Goal: Task Accomplishment & Management: Manage account settings

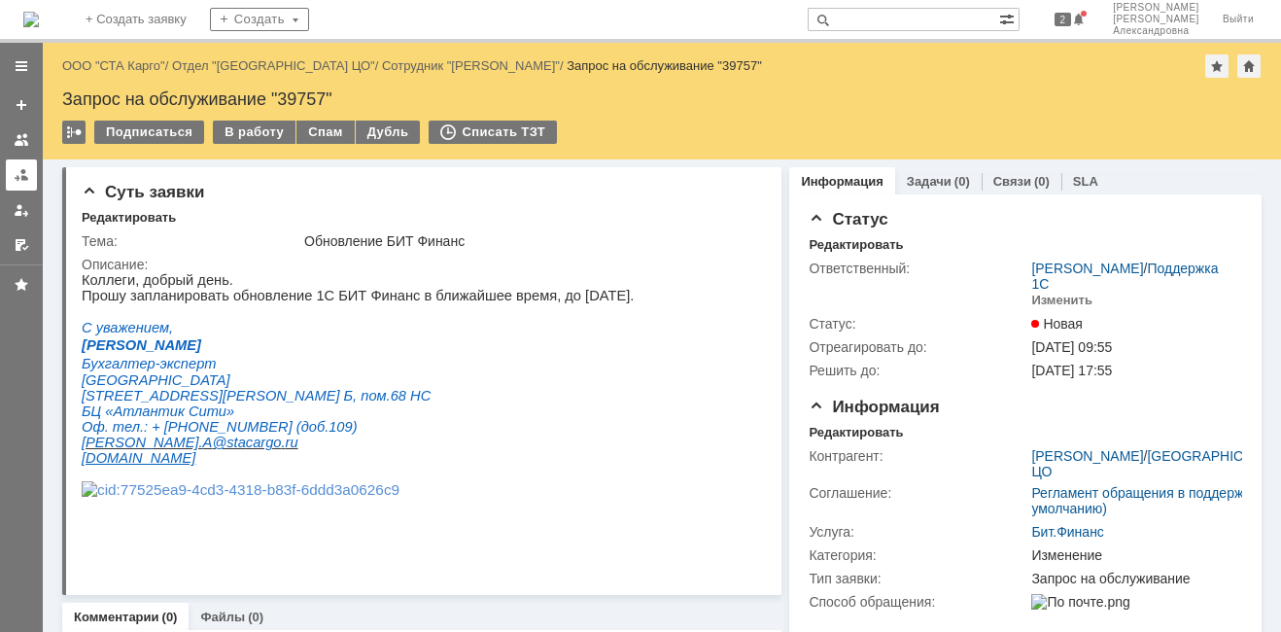
click at [22, 172] on div at bounding box center [22, 175] width 16 height 16
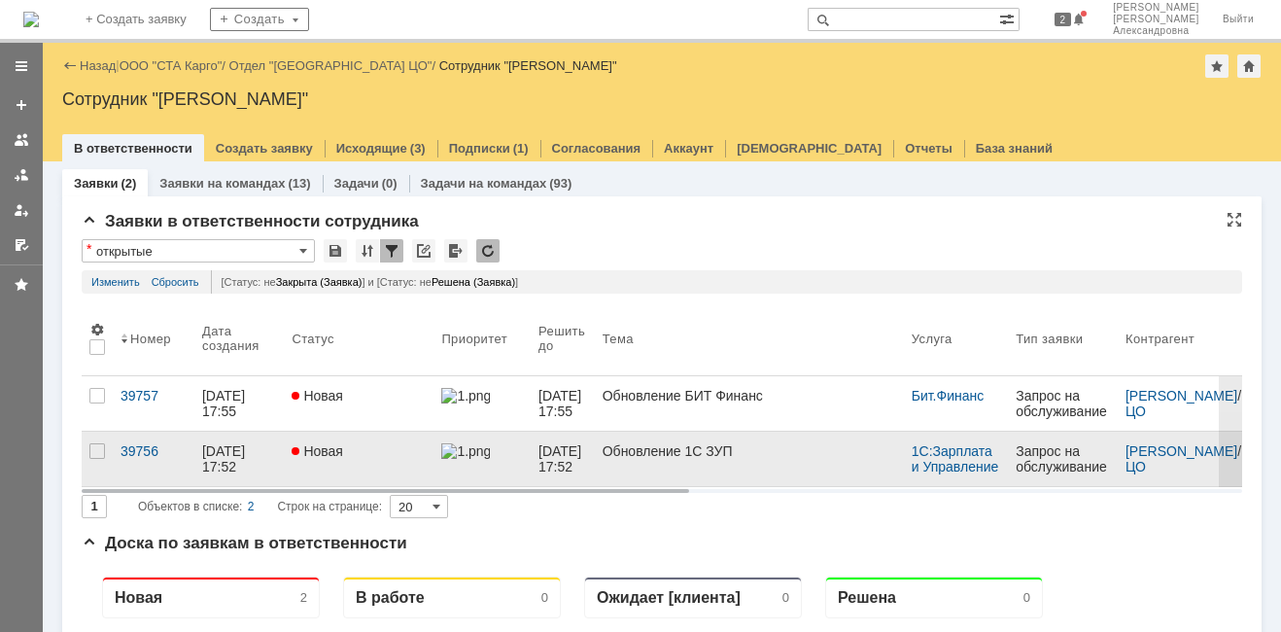
click at [381, 460] on link "Новая" at bounding box center [359, 458] width 150 height 54
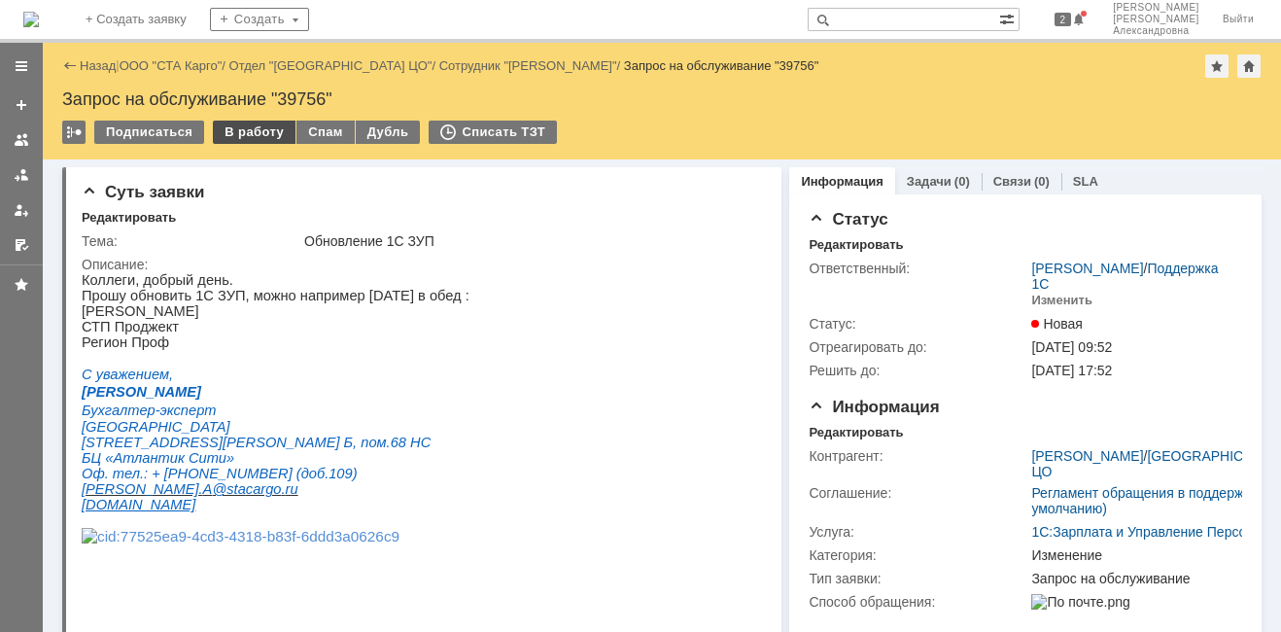
click at [254, 129] on div "В работу" at bounding box center [254, 132] width 83 height 23
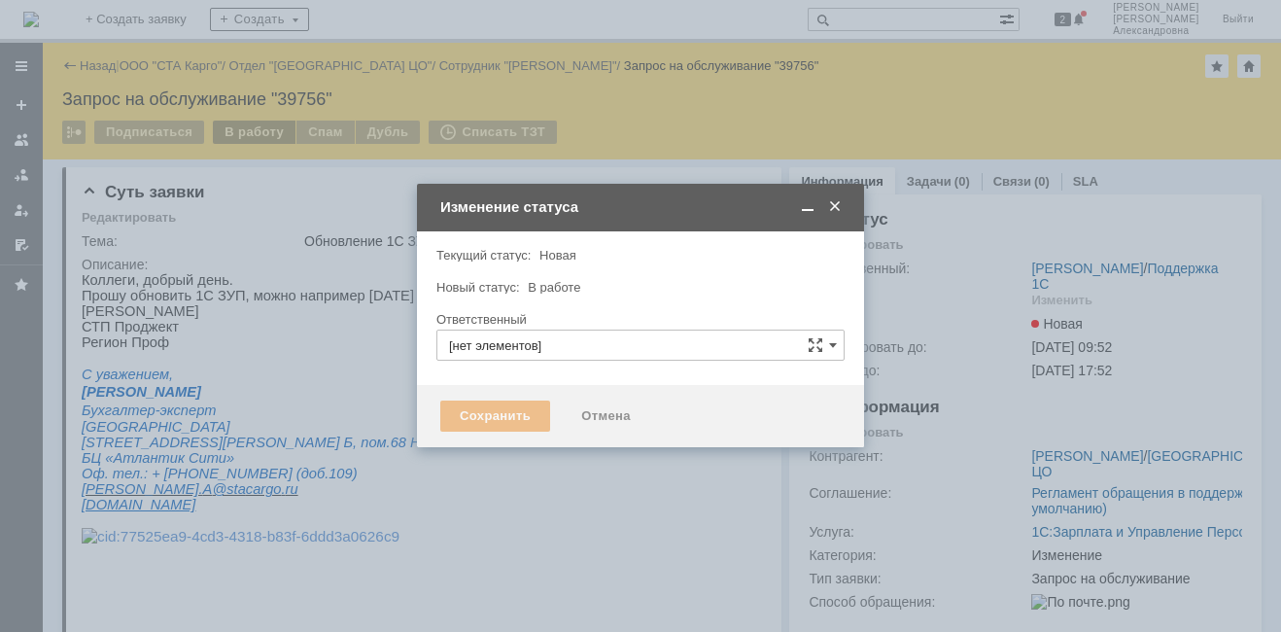
type input "[PERSON_NAME]"
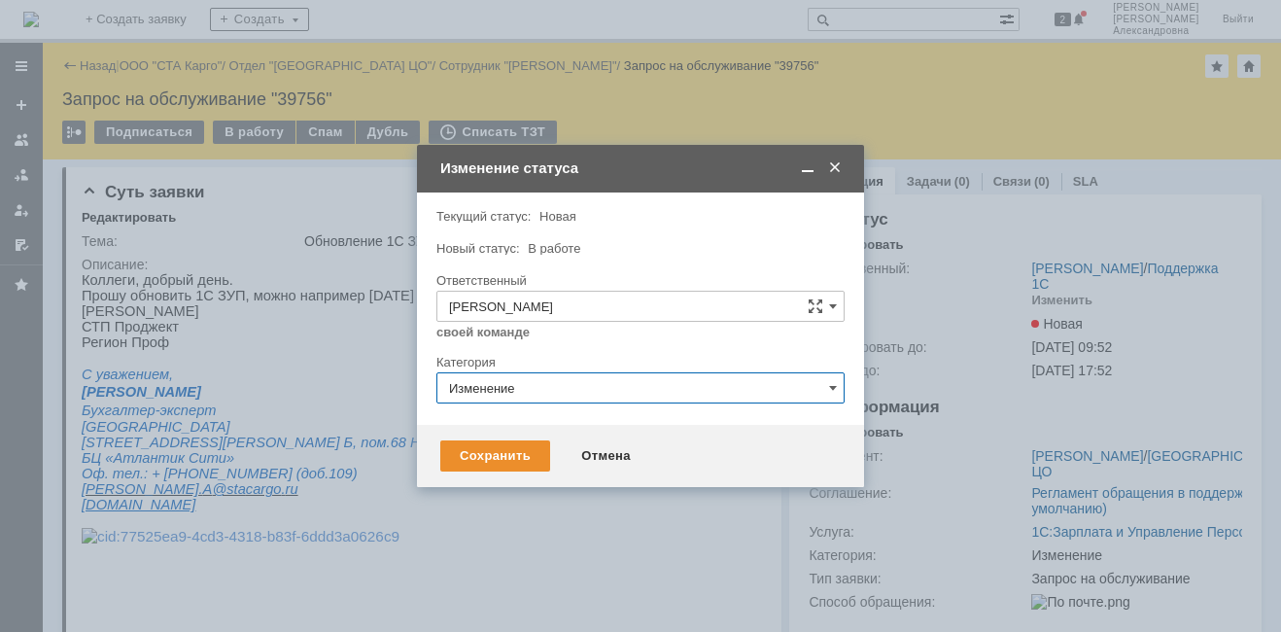
click at [525, 394] on input "Изменение" at bounding box center [640, 387] width 408 height 31
click at [357, 355] on div at bounding box center [640, 316] width 1281 height 632
type input "Изменение"
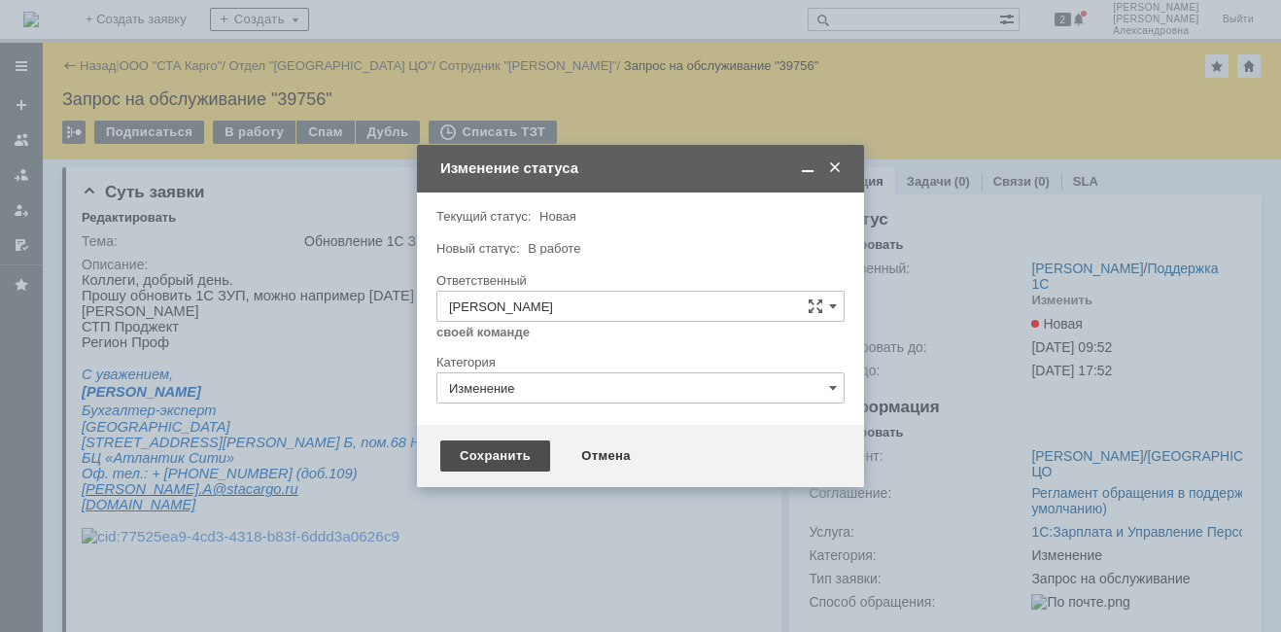
click at [491, 460] on div "Сохранить" at bounding box center [495, 455] width 110 height 31
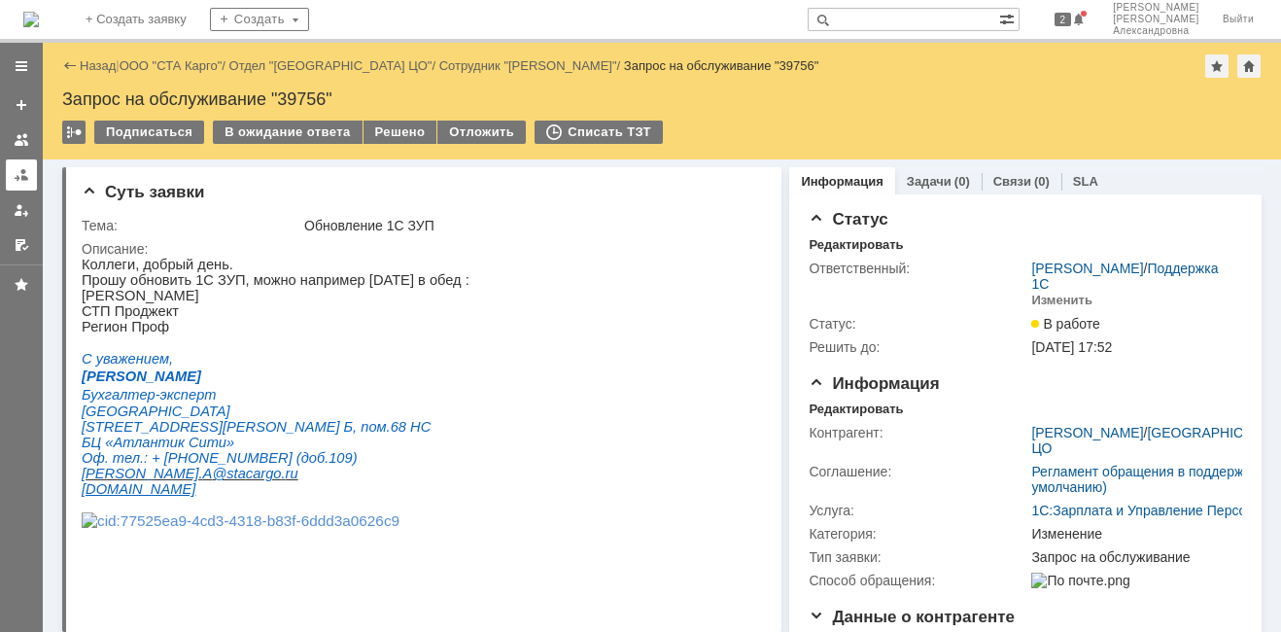
click at [25, 177] on div at bounding box center [22, 175] width 16 height 16
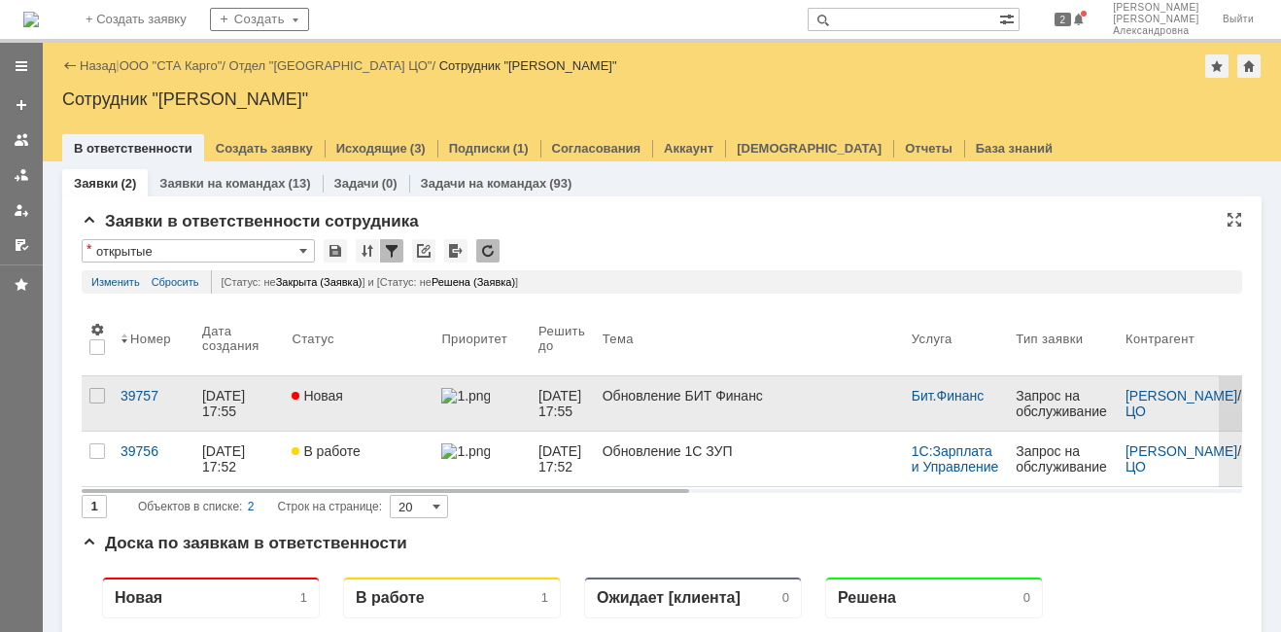
click at [346, 422] on link "Новая" at bounding box center [359, 403] width 150 height 54
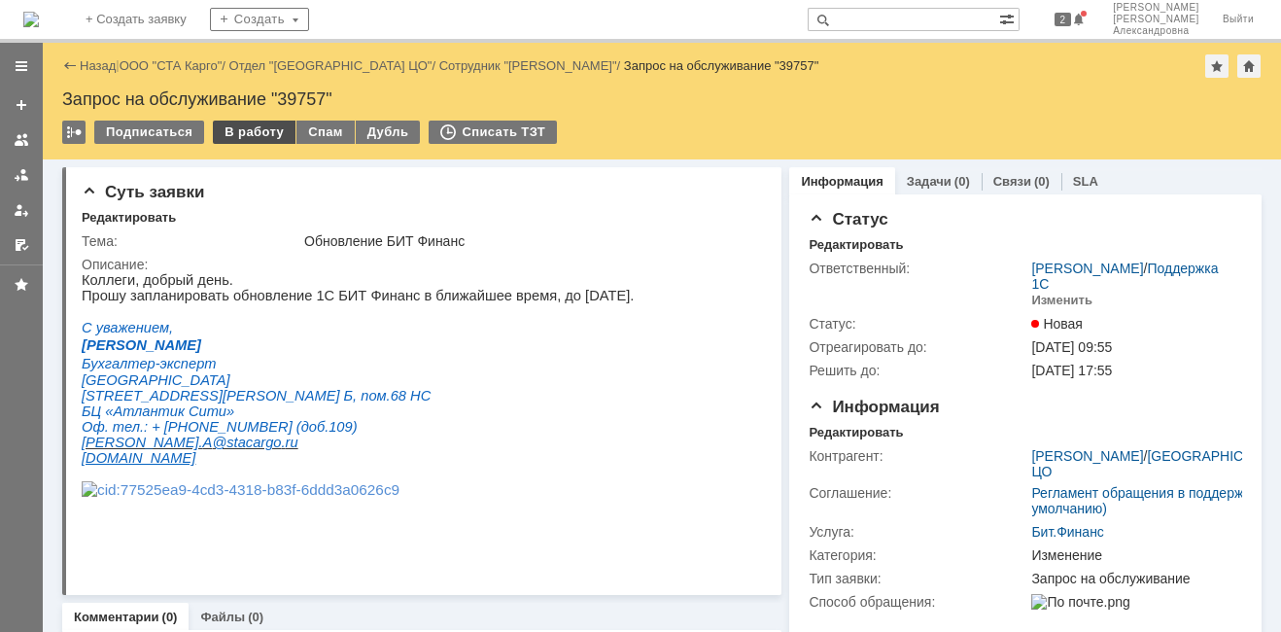
click at [248, 127] on div "В работу" at bounding box center [254, 132] width 83 height 23
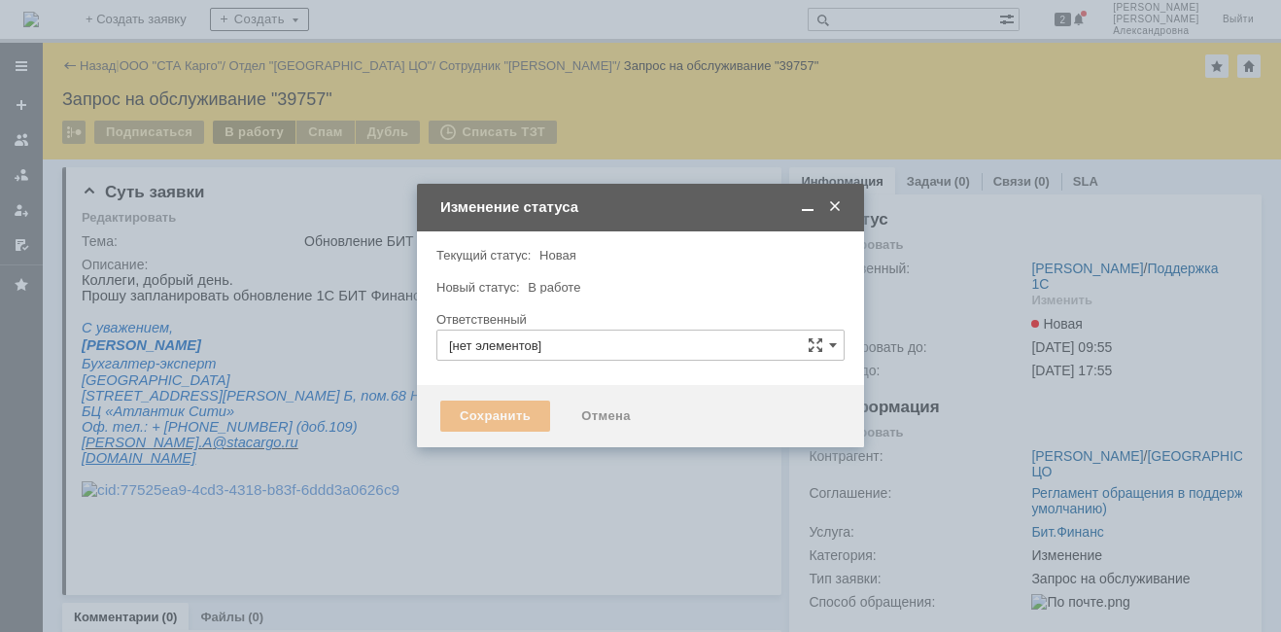
type input "[PERSON_NAME]"
type input "Изменение"
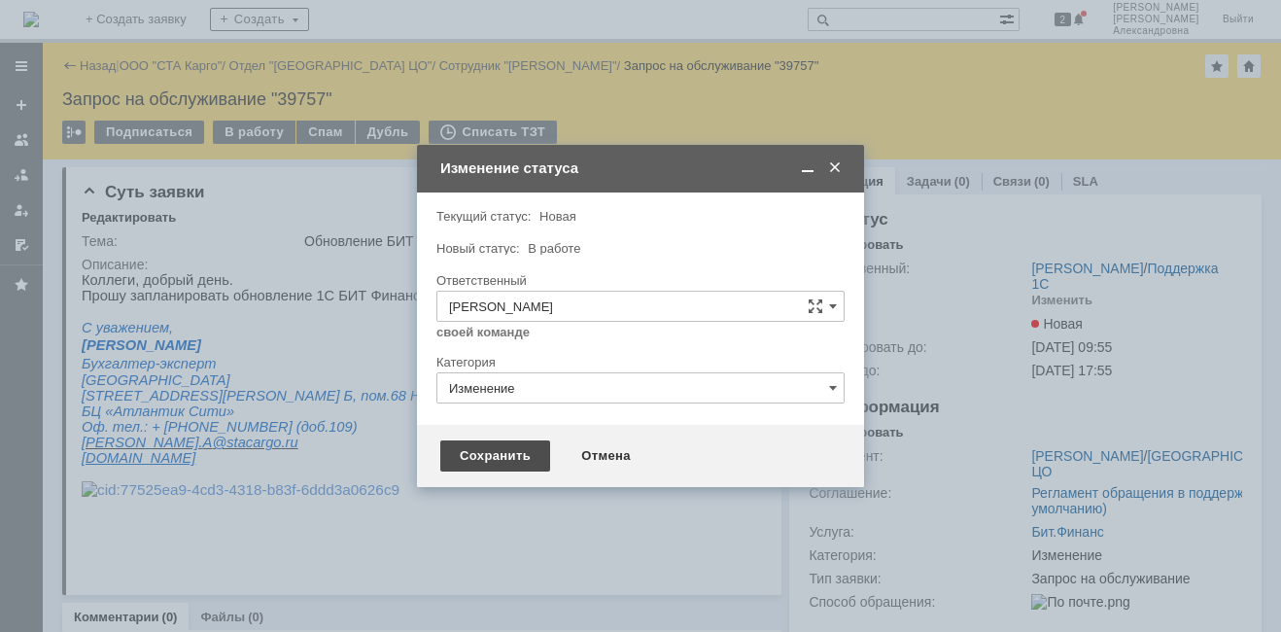
click at [516, 454] on div "Сохранить" at bounding box center [495, 455] width 110 height 31
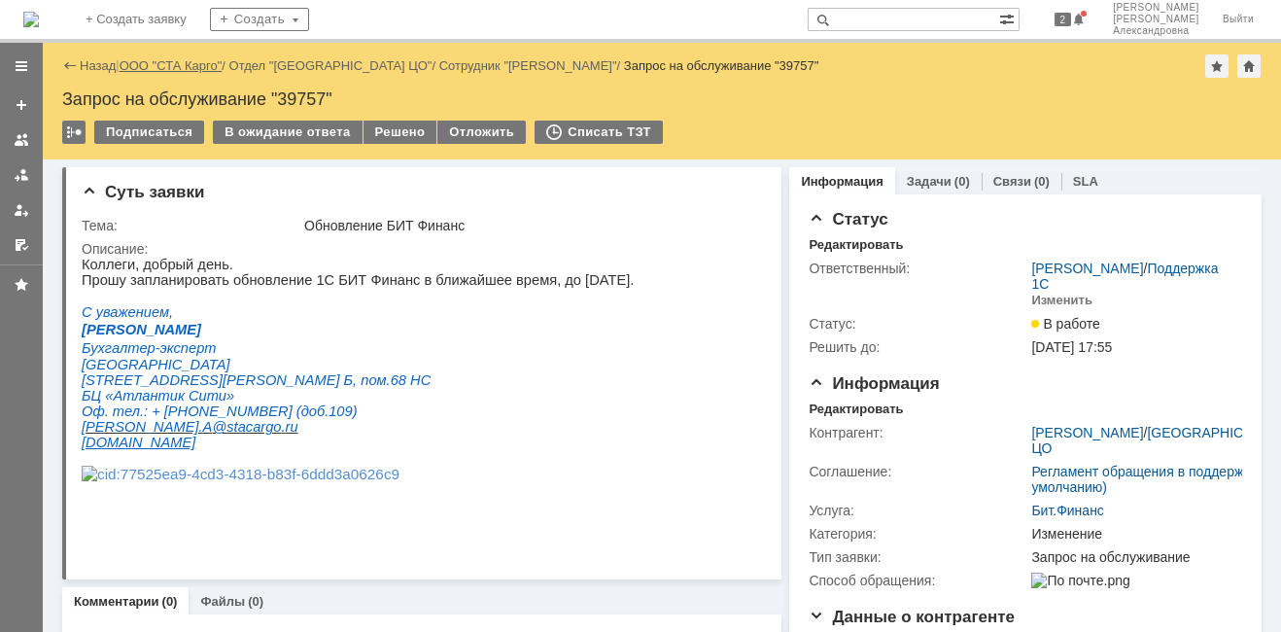
click at [211, 72] on link "ООО "СТА Карго"" at bounding box center [171, 65] width 103 height 15
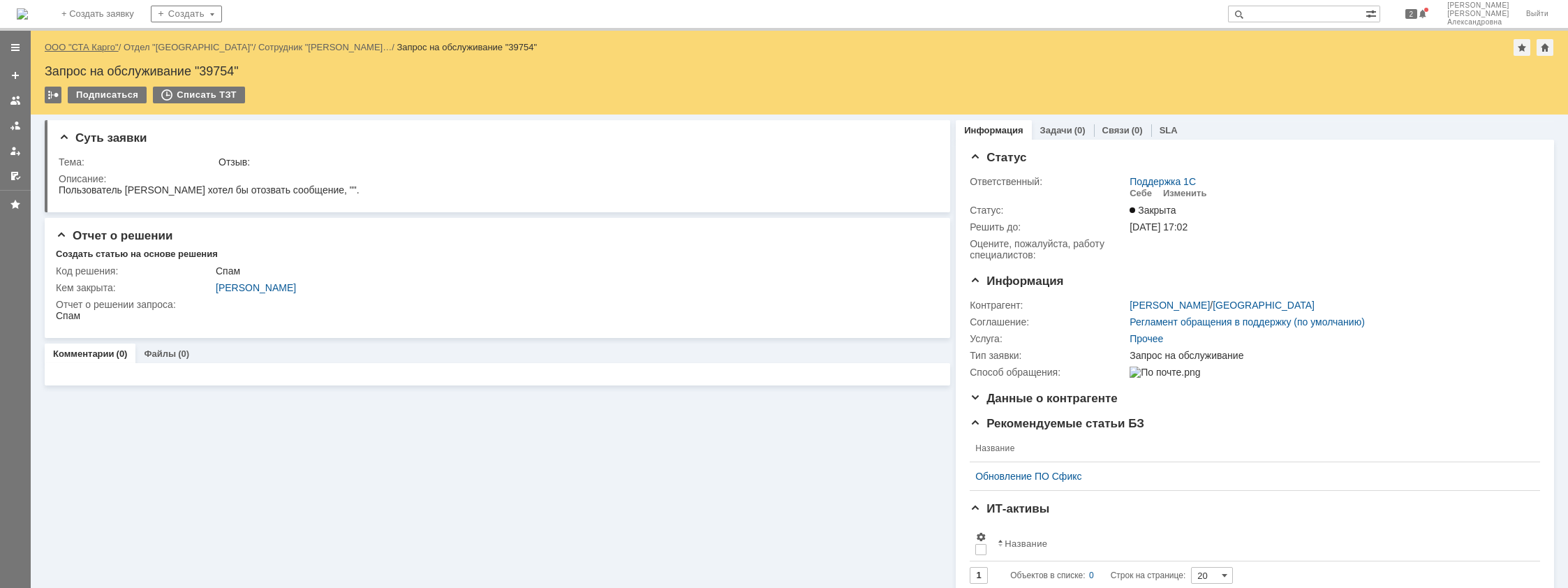
click at [79, 49] on link "ООО "СТА Карго"" at bounding box center [81, 47] width 74 height 11
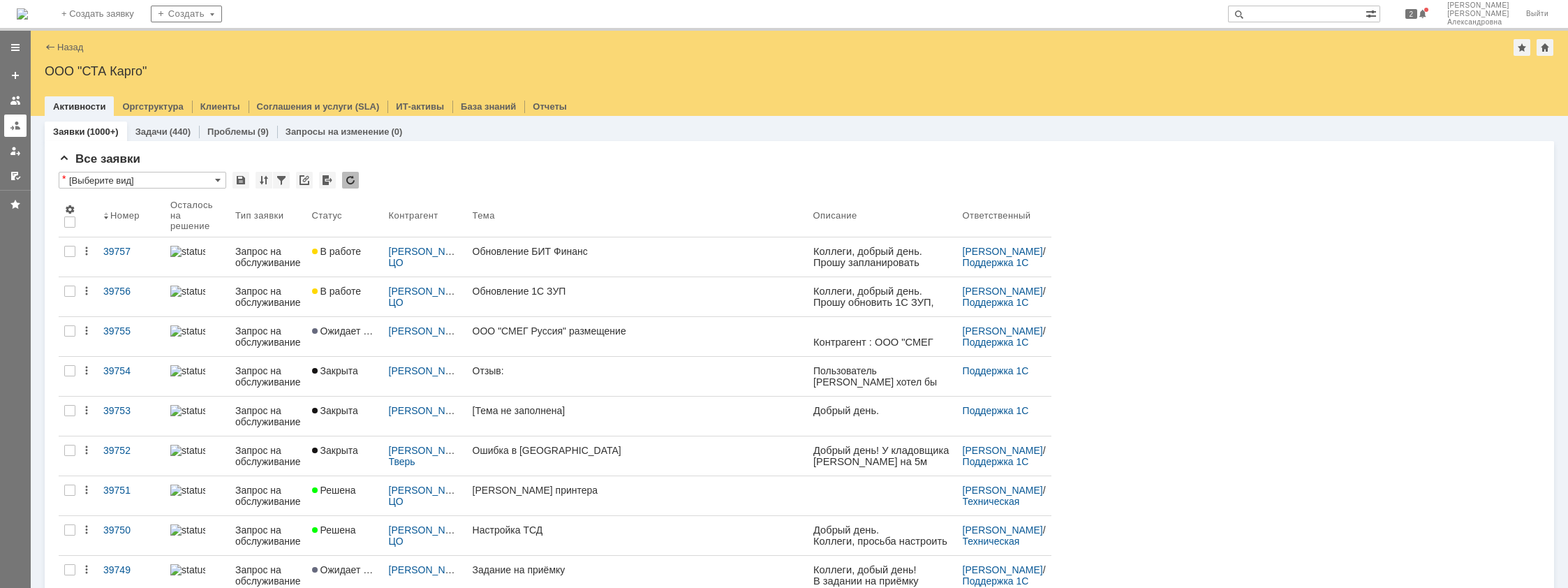
click at [25, 122] on link at bounding box center [15, 125] width 22 height 22
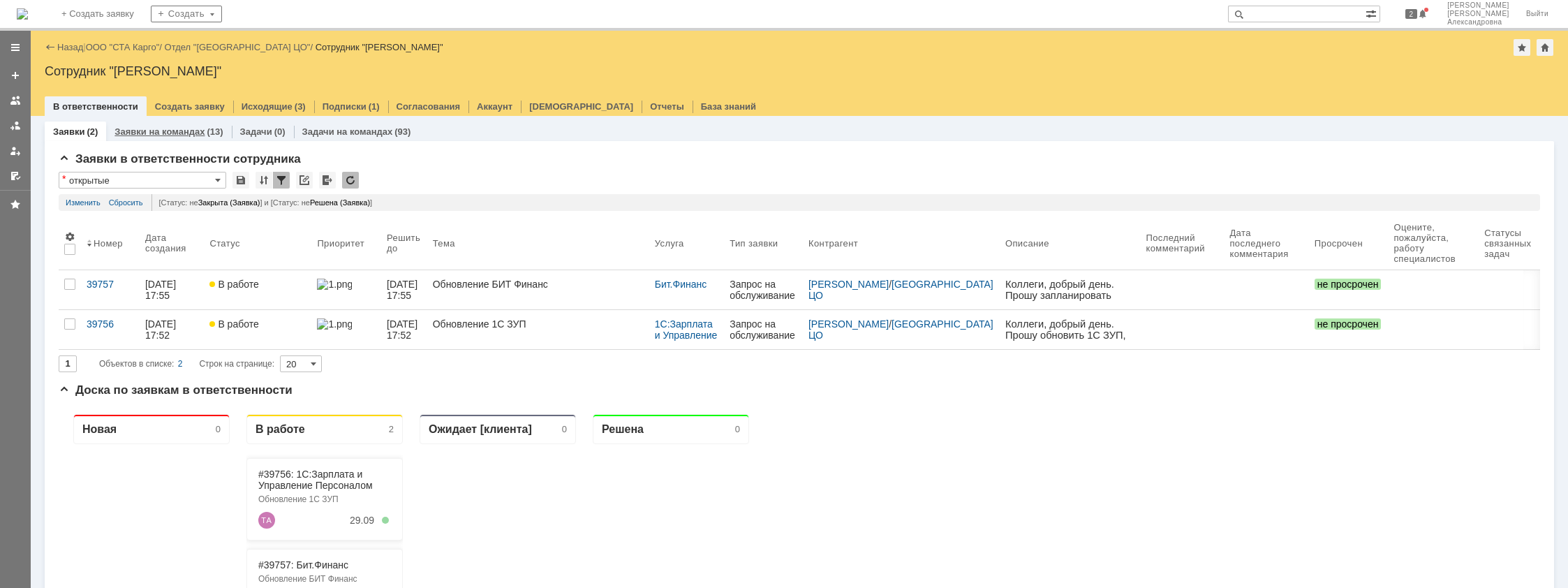
click at [183, 132] on link "Заявки на командах" at bounding box center [159, 132] width 90 height 11
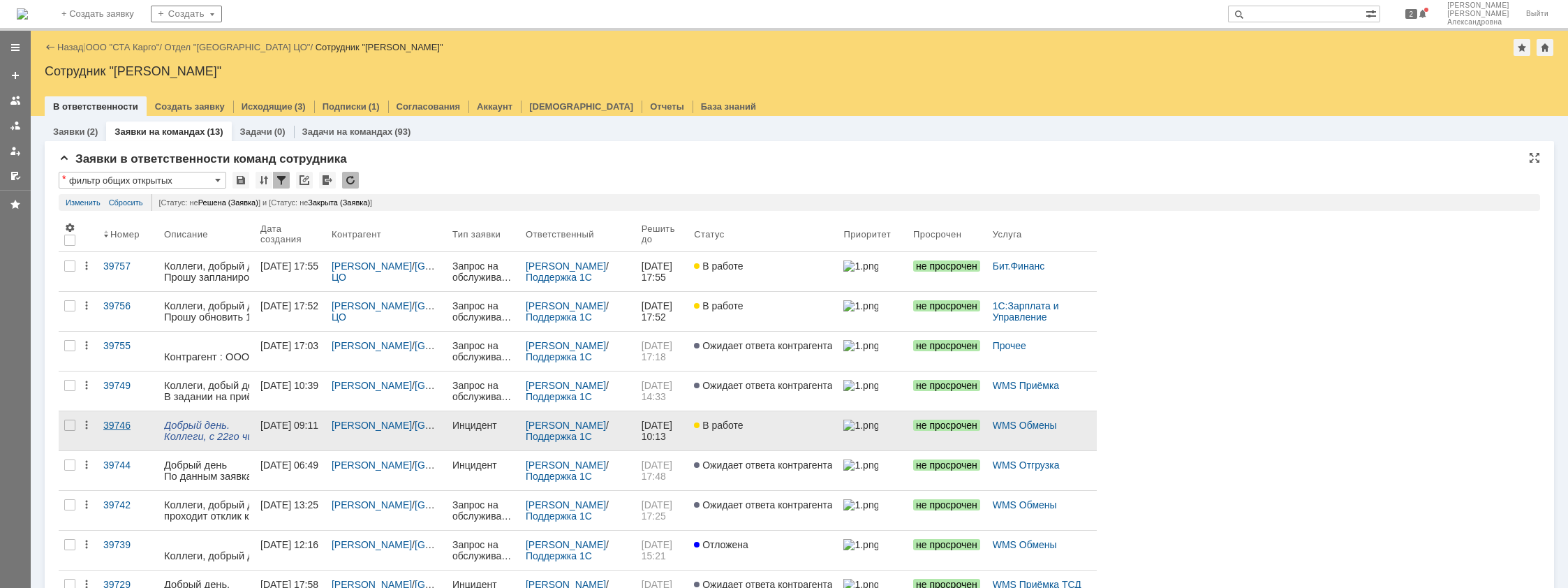
click at [112, 437] on link "39746" at bounding box center [128, 431] width 61 height 39
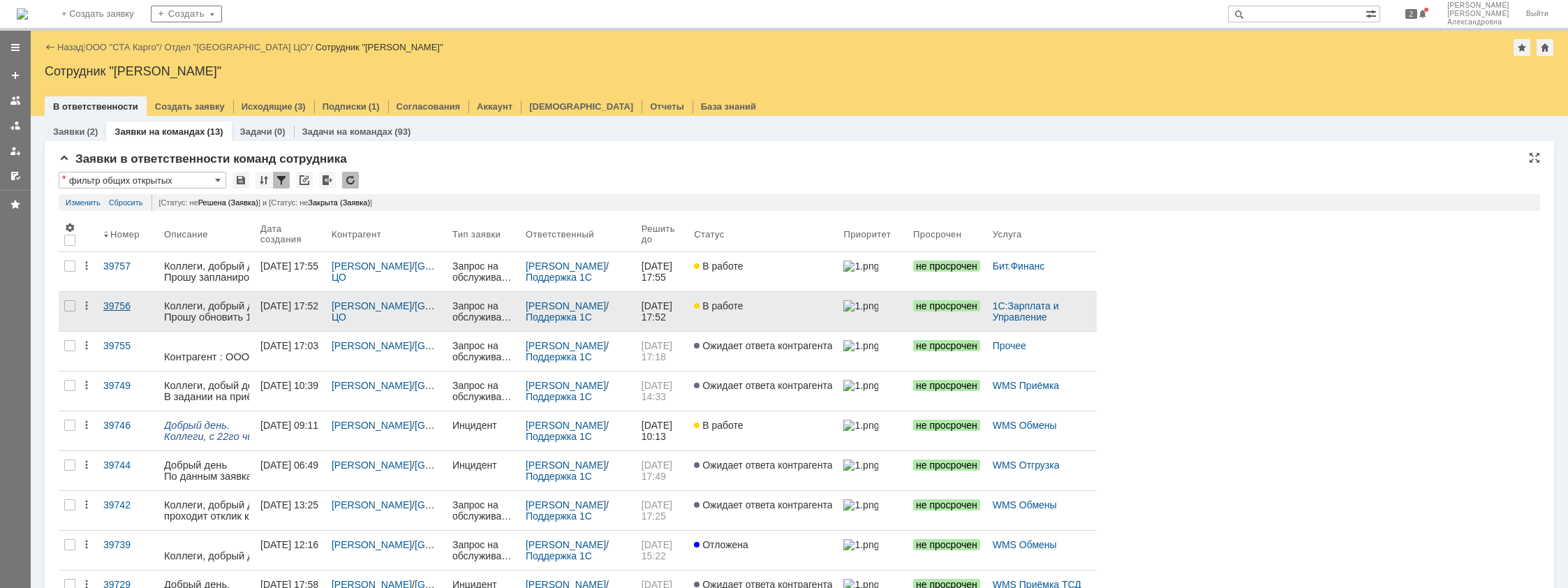
click at [119, 310] on div "39756" at bounding box center [128, 306] width 50 height 12
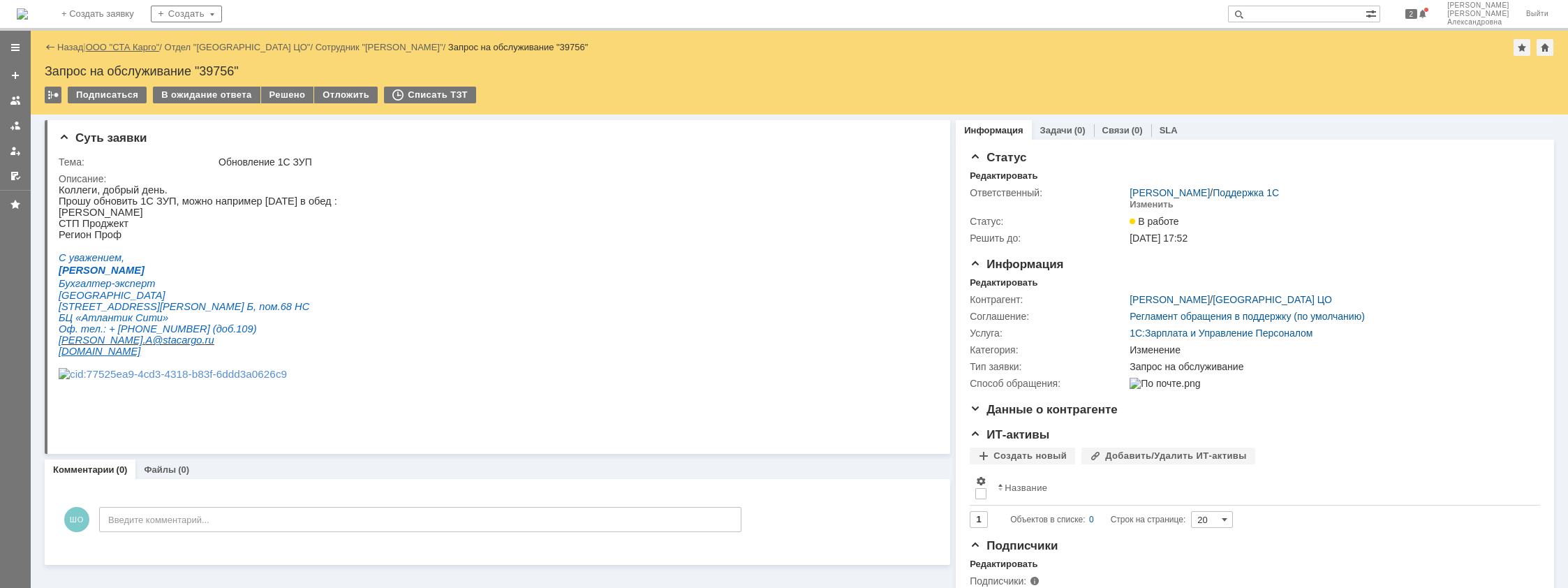
click at [136, 42] on link "ООО "СТА Карго"" at bounding box center [123, 47] width 74 height 11
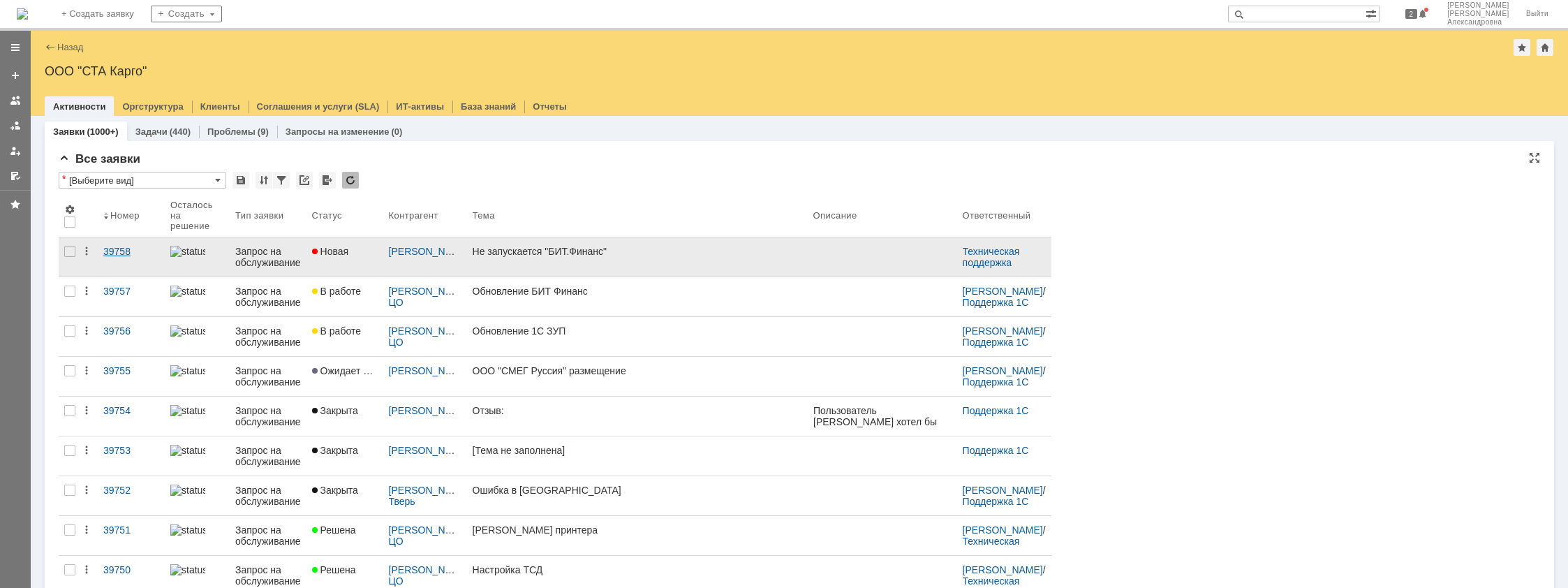
click at [142, 257] on div "39758" at bounding box center [131, 252] width 56 height 12
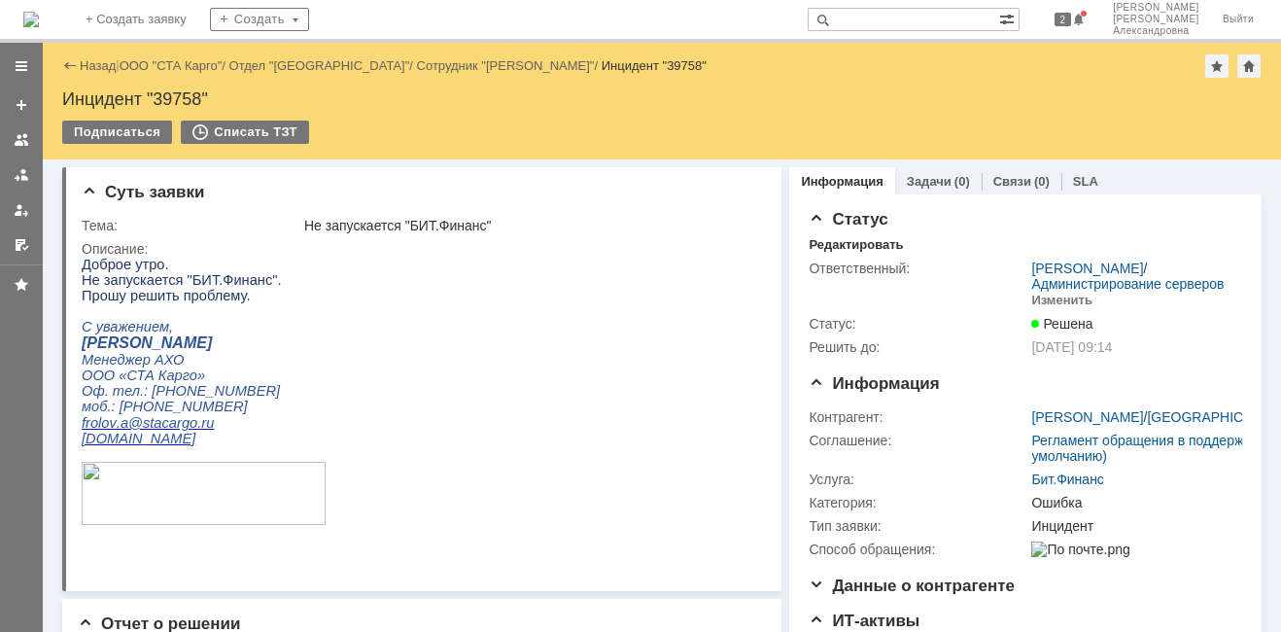
click at [38, 173] on div at bounding box center [21, 154] width 43 height 214
click at [21, 173] on div at bounding box center [22, 175] width 16 height 16
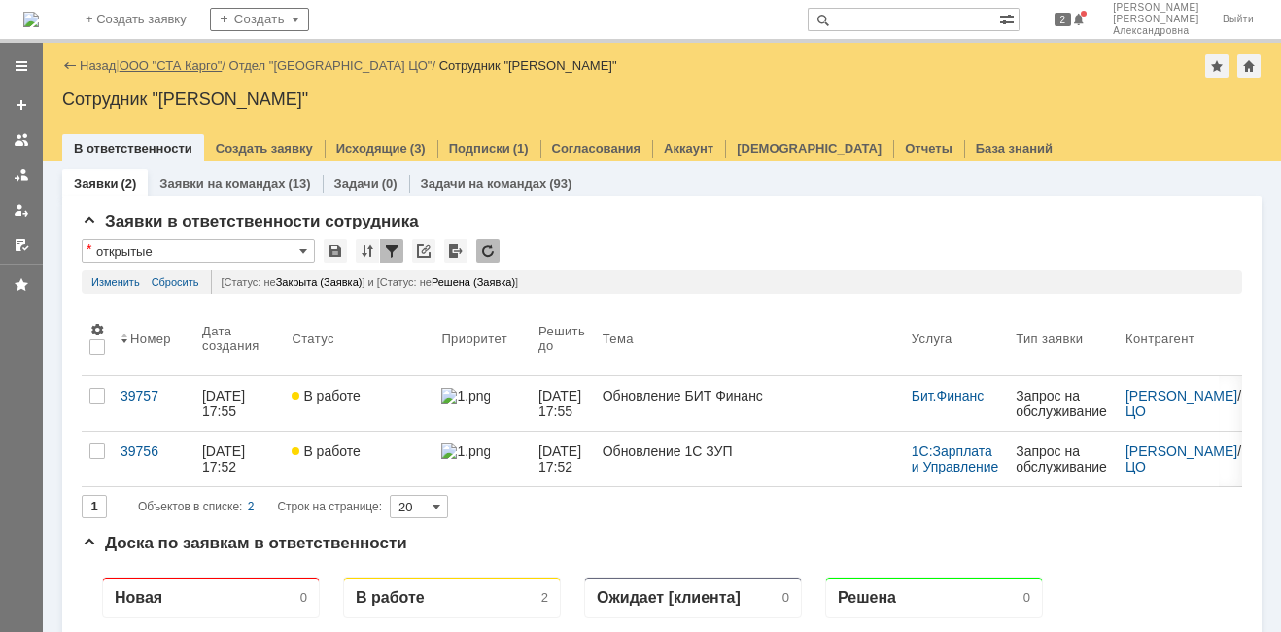
click at [178, 66] on link "ООО "СТА Карго"" at bounding box center [171, 65] width 103 height 15
